Goal: Task Accomplishment & Management: Manage account settings

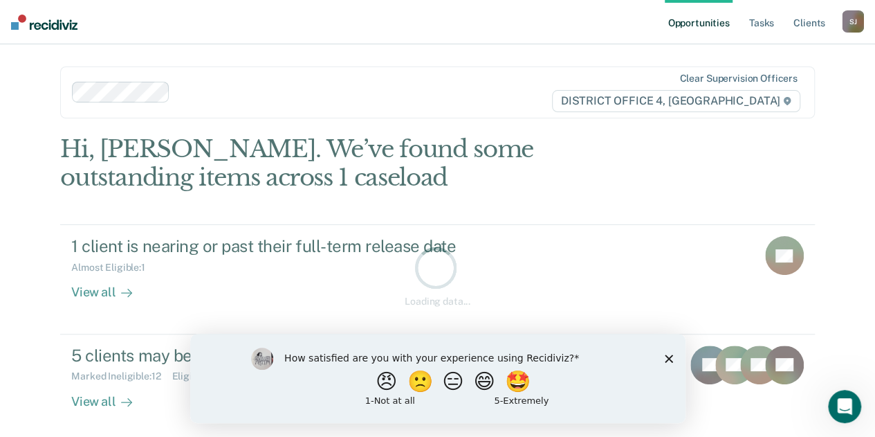
click at [437, 330] on div "Loading data..." at bounding box center [437, 276] width 755 height 282
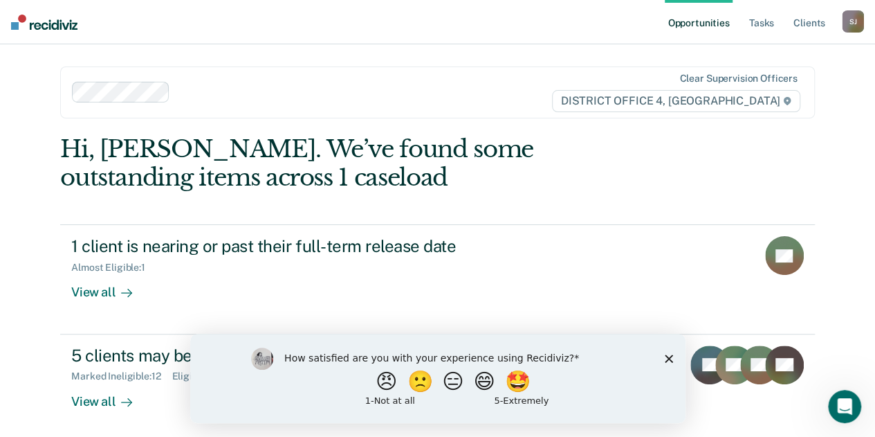
click at [667, 354] on icon "Close survey" at bounding box center [668, 358] width 8 height 8
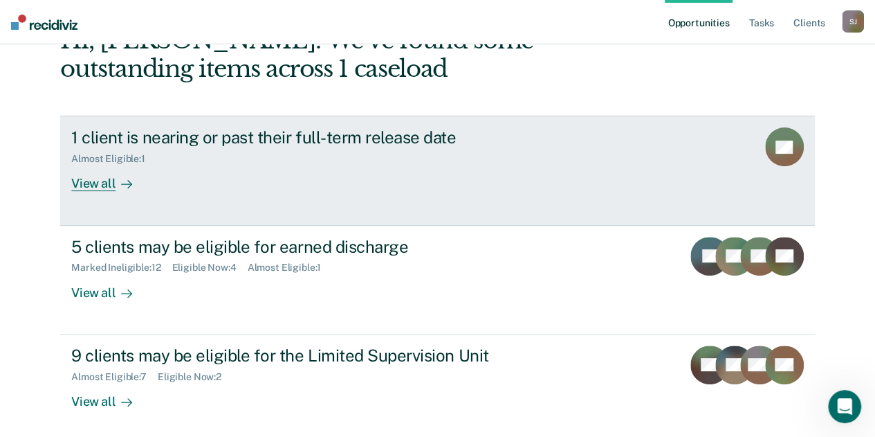
scroll to position [221, 0]
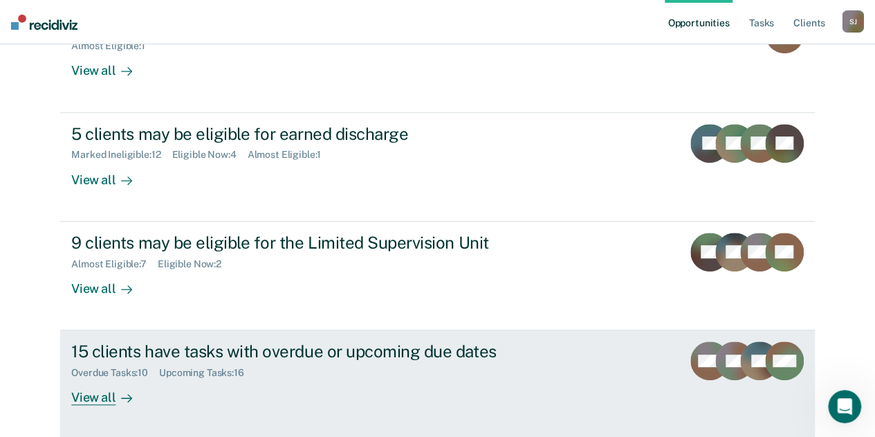
click at [90, 392] on div "View all" at bounding box center [109, 391] width 77 height 27
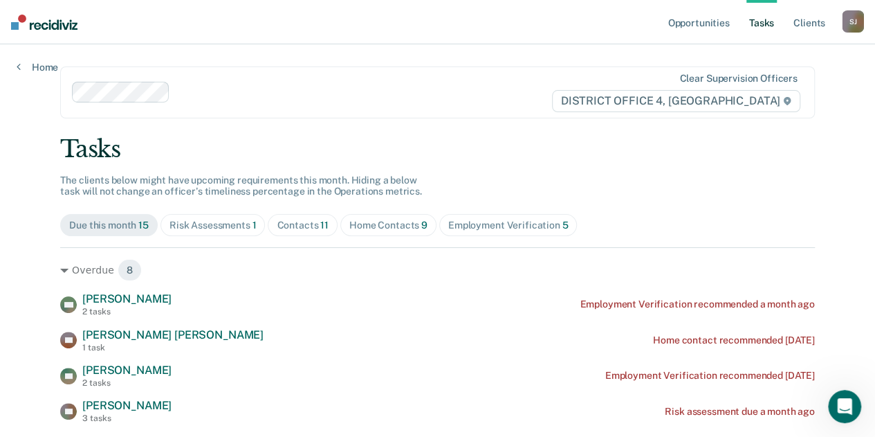
click at [852, 15] on div "[PERSON_NAME]" at bounding box center [853, 21] width 22 height 22
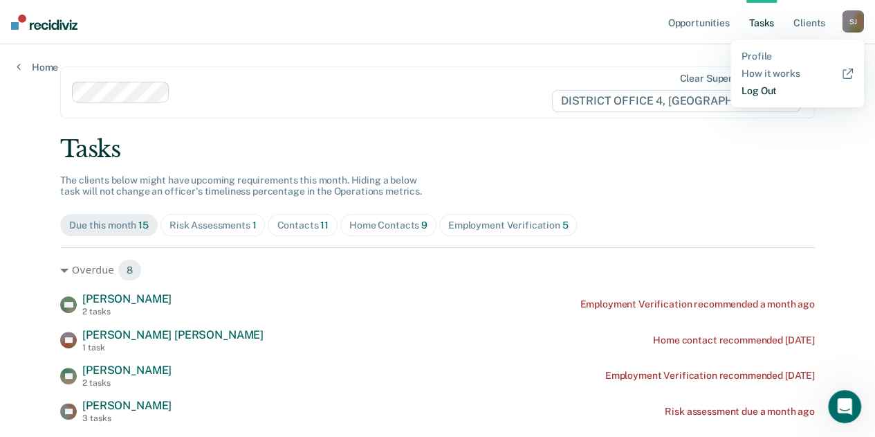
click at [757, 91] on link "Log Out" at bounding box center [797, 91] width 111 height 12
